Goal: Information Seeking & Learning: Learn about a topic

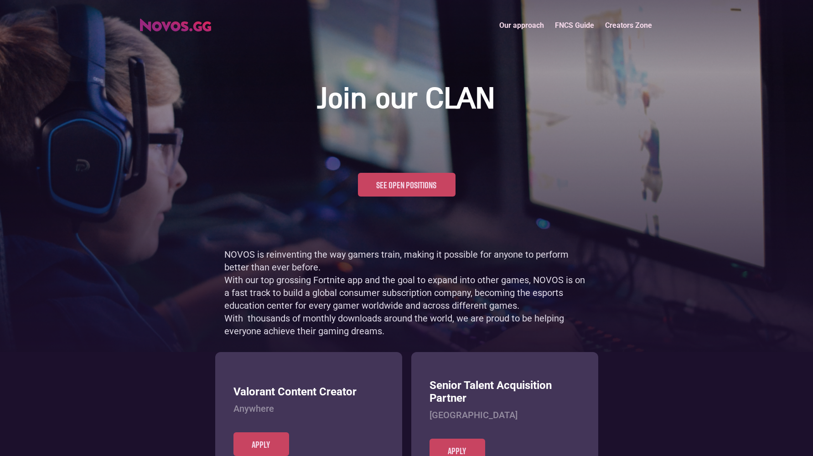
scroll to position [444, 0]
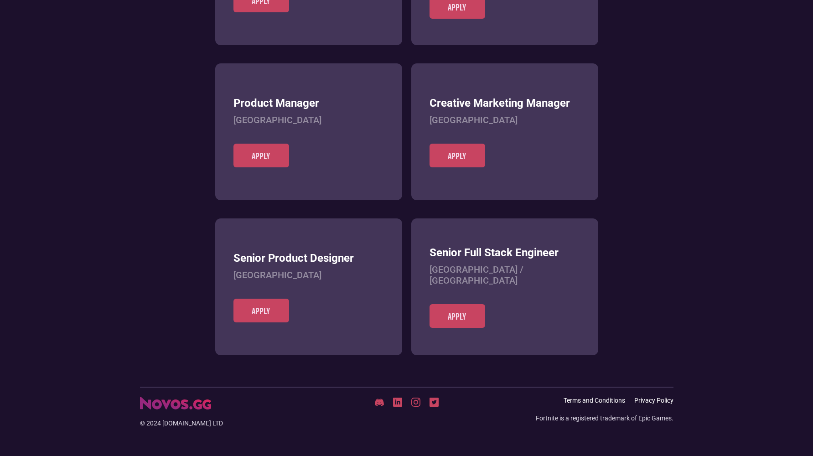
scroll to position [352, 0]
